Goal: Check status: Check status

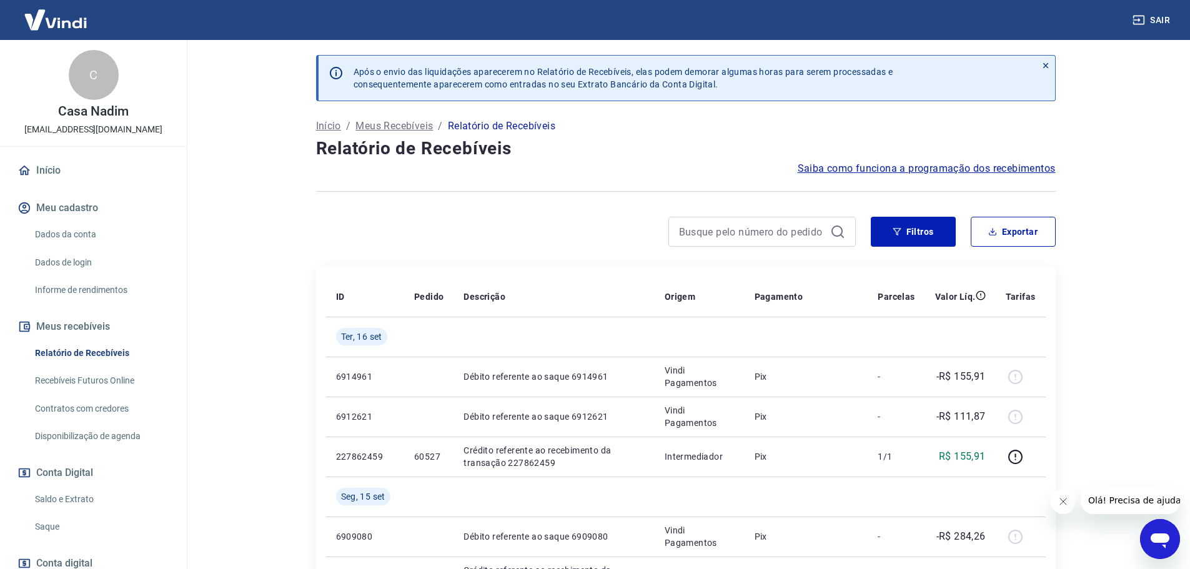
scroll to position [83, 0]
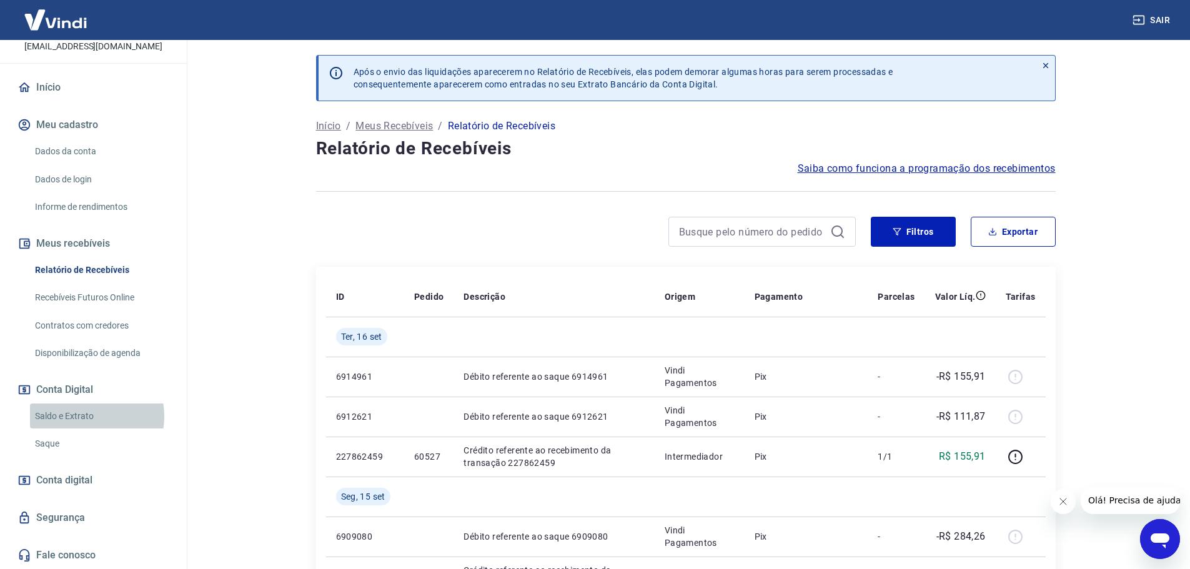
click at [81, 416] on link "Saldo e Extrato" at bounding box center [101, 416] width 142 height 26
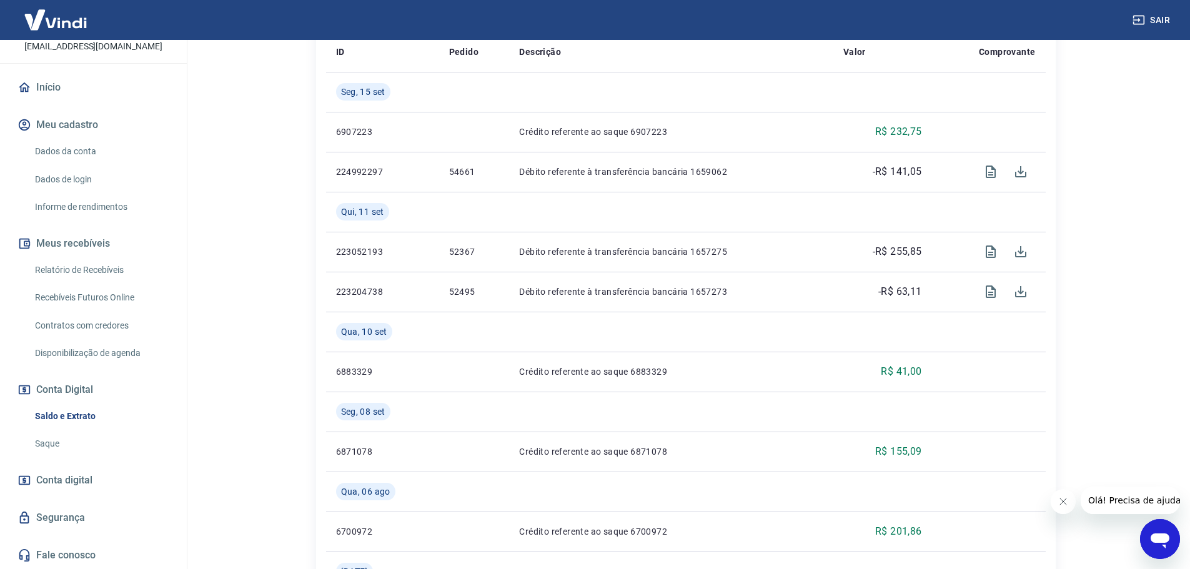
scroll to position [312, 0]
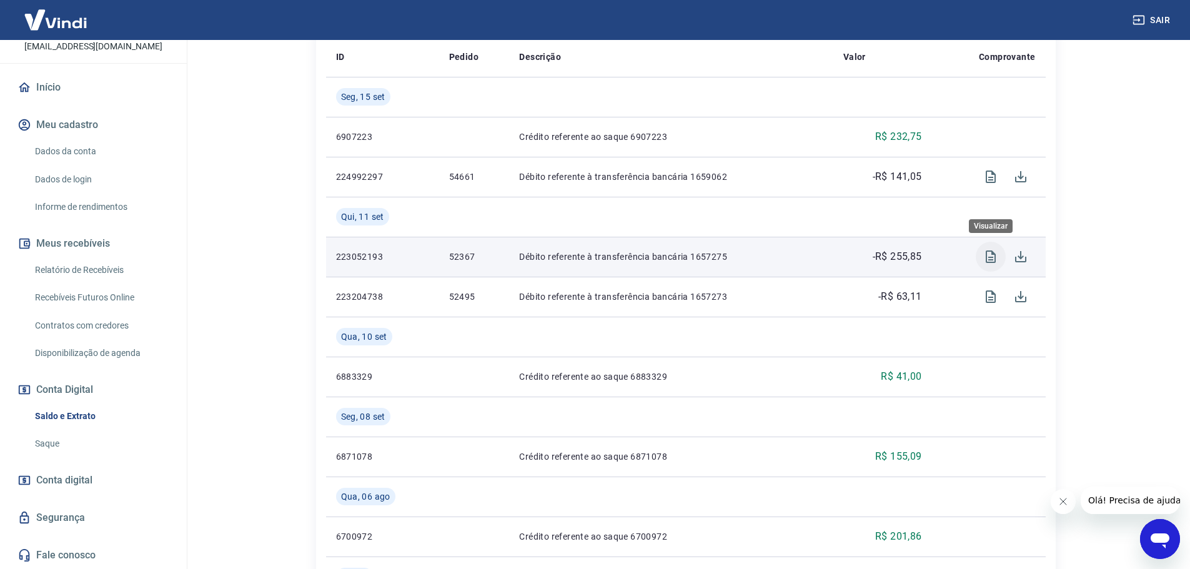
click at [990, 258] on icon "Visualizar" at bounding box center [990, 256] width 10 height 12
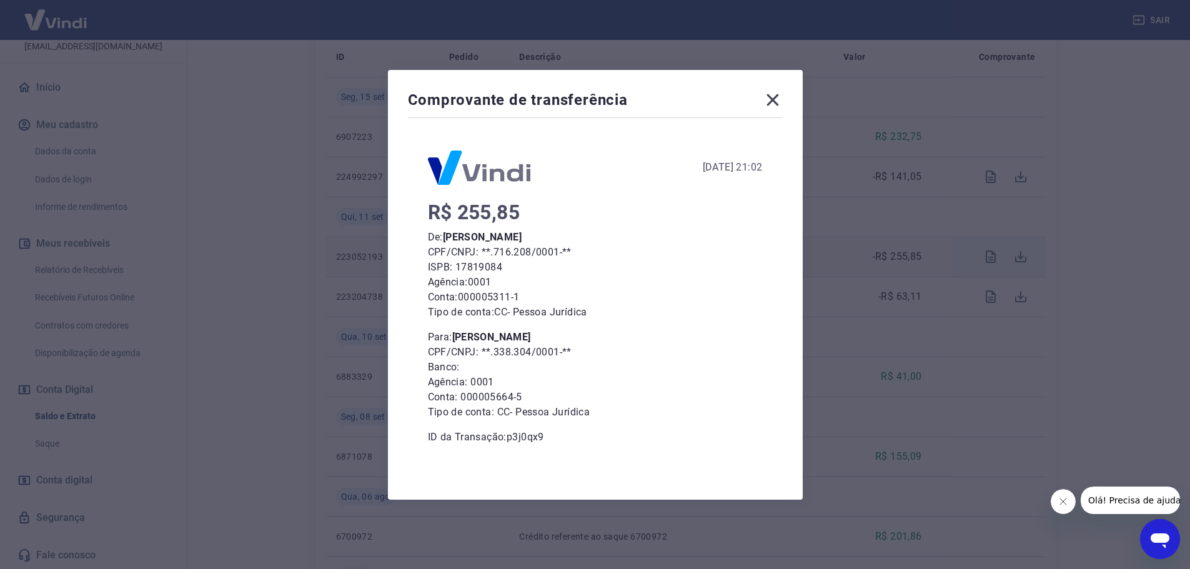
click at [782, 100] on icon at bounding box center [772, 100] width 20 height 20
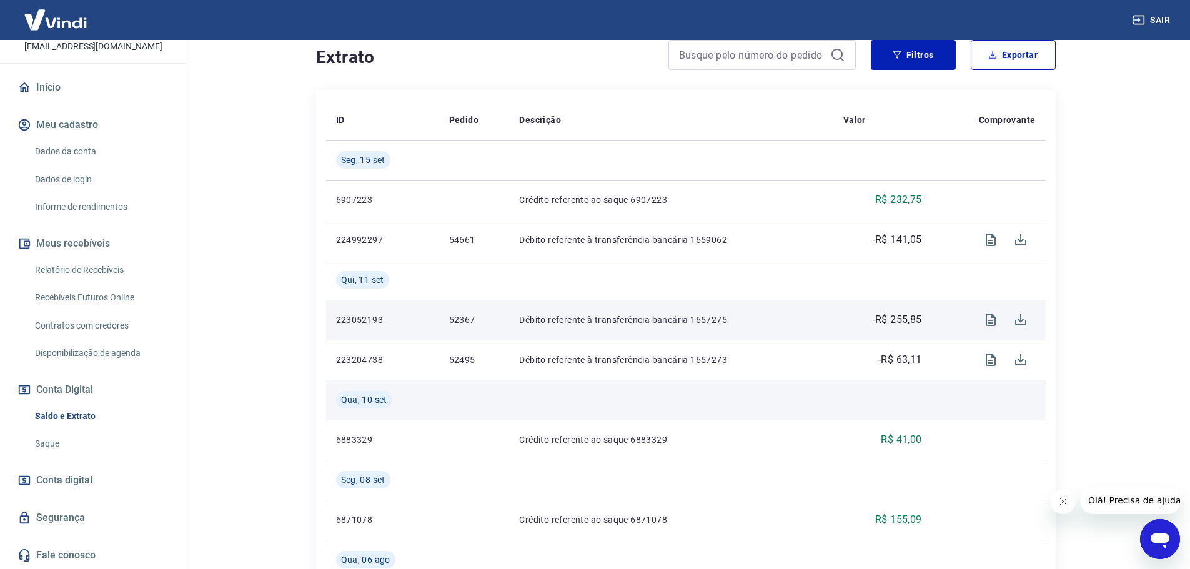
scroll to position [250, 0]
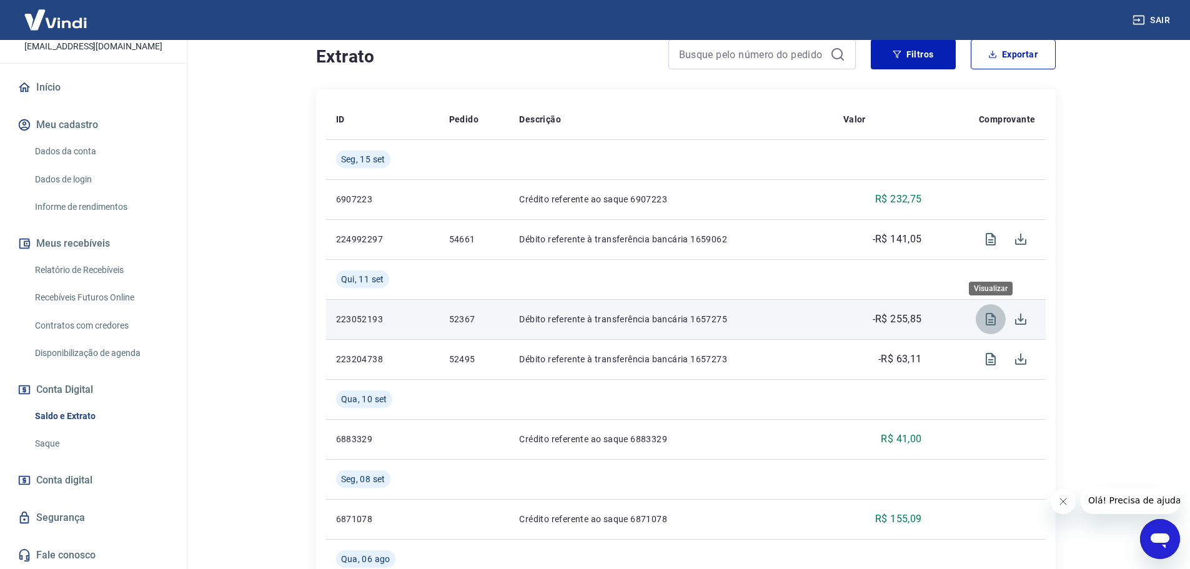
click at [990, 321] on icon "Visualizar" at bounding box center [990, 319] width 15 height 15
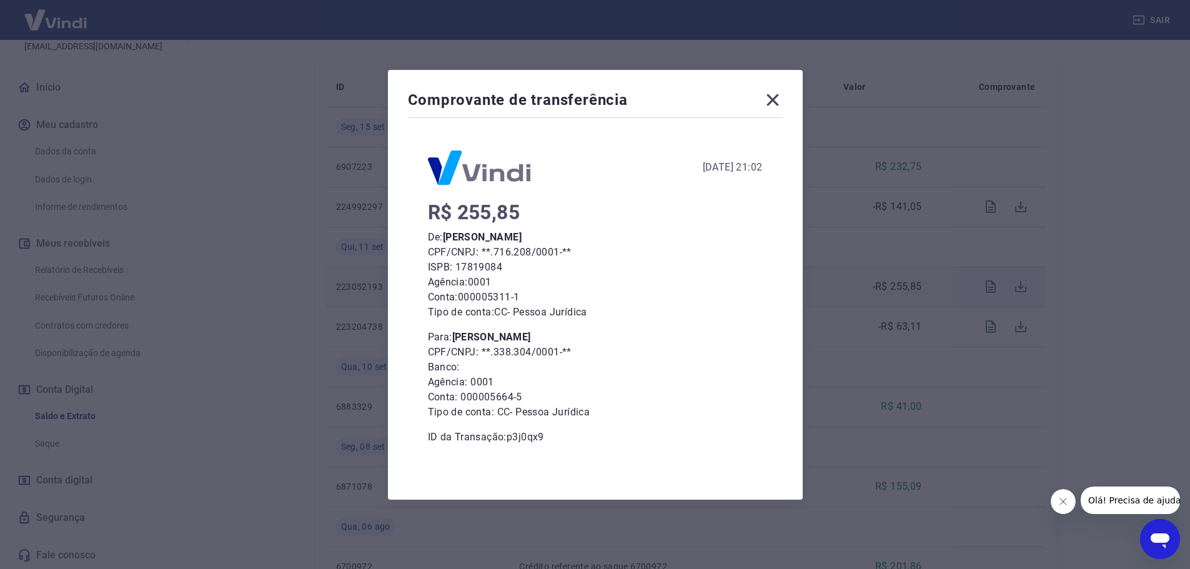
scroll to position [312, 0]
click at [775, 103] on icon at bounding box center [772, 100] width 20 height 20
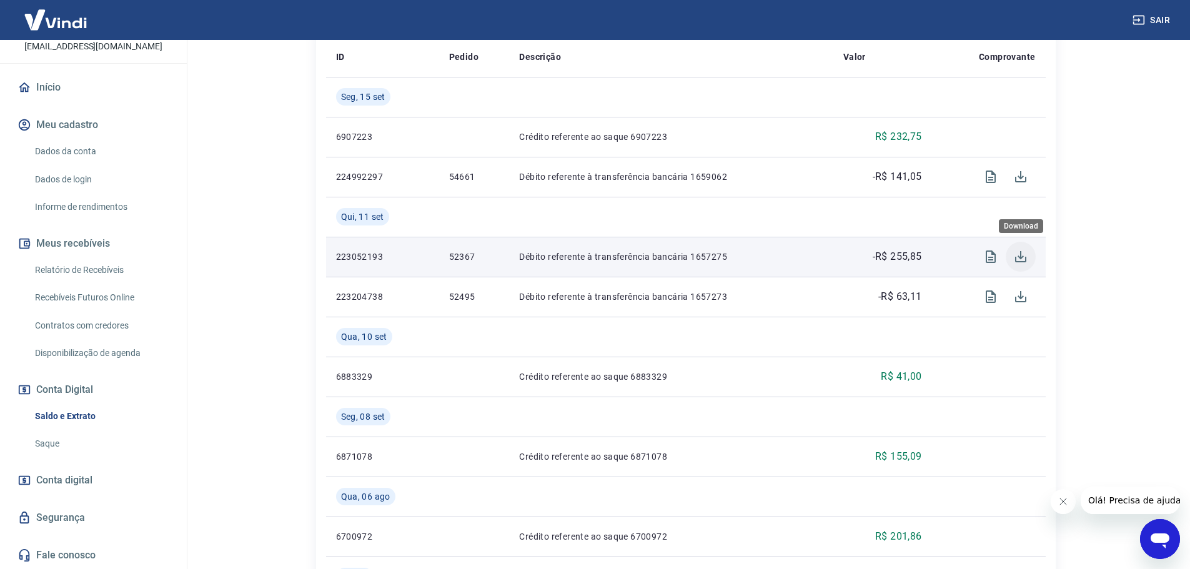
click at [1018, 259] on icon "Download" at bounding box center [1020, 256] width 15 height 15
